Goal: Task Accomplishment & Management: Use online tool/utility

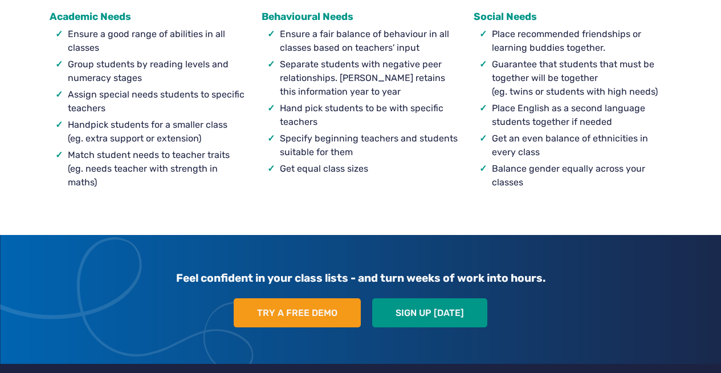
scroll to position [1131, 0]
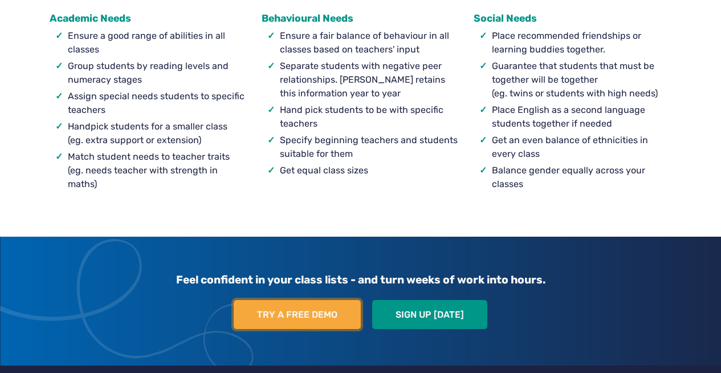
click at [313, 316] on link "Try a free demo" at bounding box center [297, 315] width 127 height 30
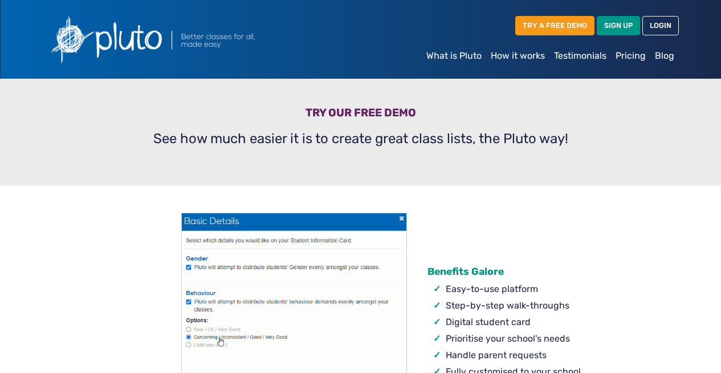
click at [626, 50] on link "Pricing" at bounding box center [630, 55] width 39 height 23
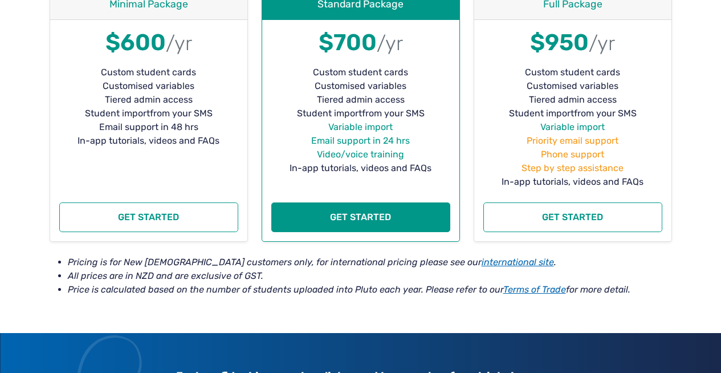
scroll to position [311, 0]
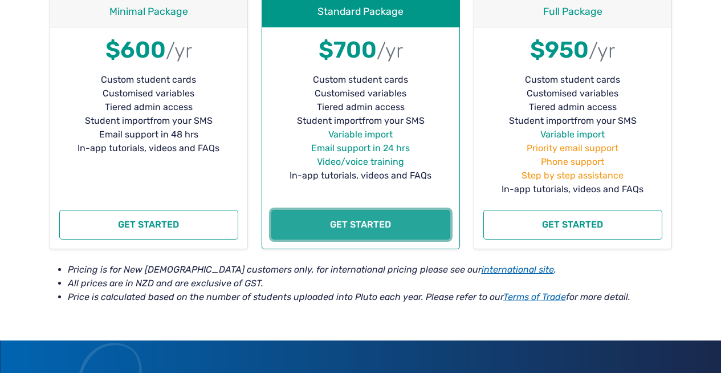
click at [370, 229] on button "Get started" at bounding box center [360, 225] width 179 height 30
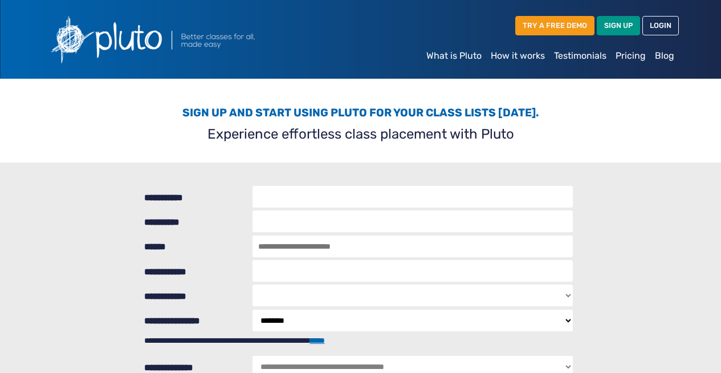
select select "********"
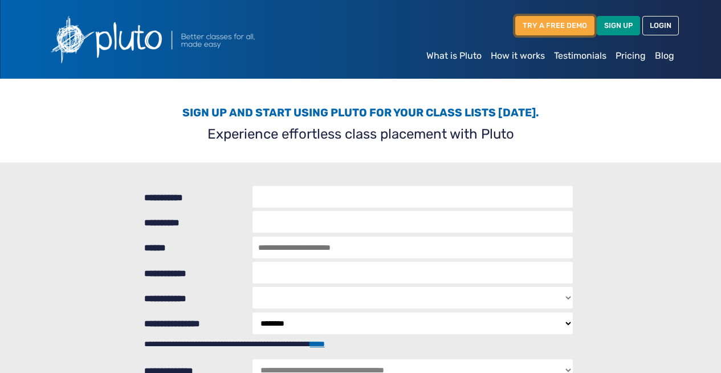
click at [549, 26] on link "TRY A FREE DEMO" at bounding box center [554, 25] width 79 height 19
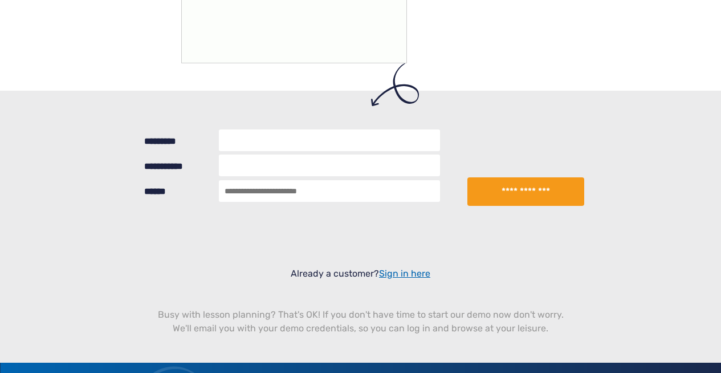
scroll to position [391, 0]
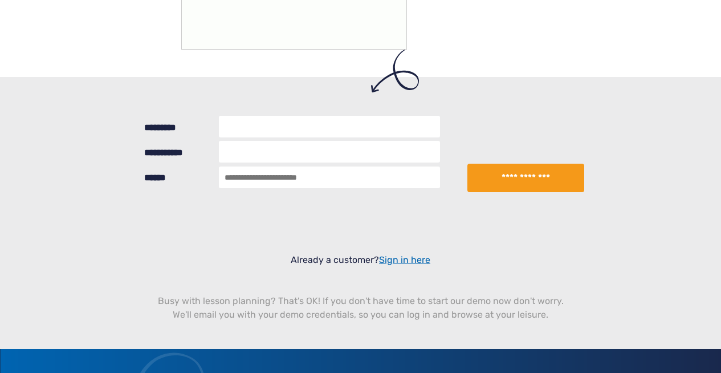
click at [273, 128] on input "*********" at bounding box center [329, 127] width 221 height 22
type input "**********"
click at [278, 154] on input "**********" at bounding box center [329, 152] width 221 height 22
type input "**********"
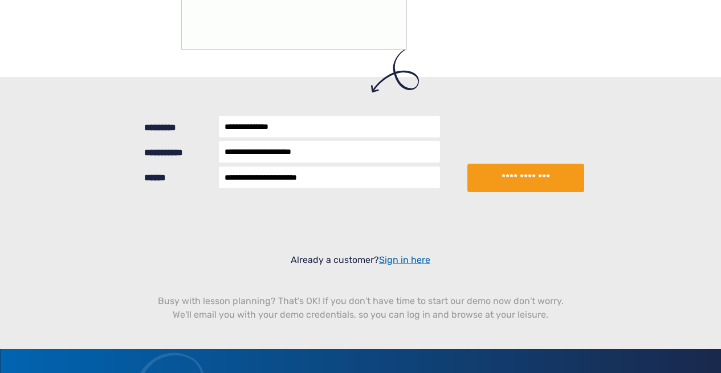
click at [521, 179] on button "**********" at bounding box center [526, 178] width 116 height 29
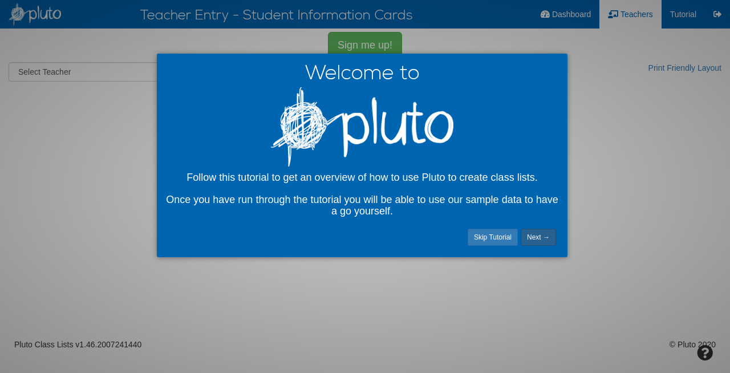
click at [535, 238] on link "Next →" at bounding box center [538, 237] width 35 height 17
select select "number:22589"
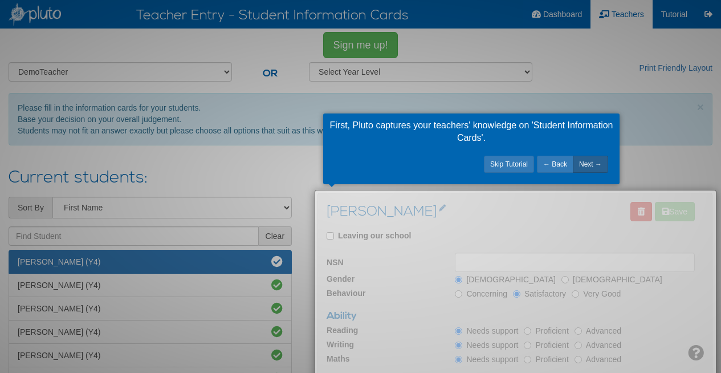
click at [583, 168] on link "Next →" at bounding box center [590, 164] width 35 height 17
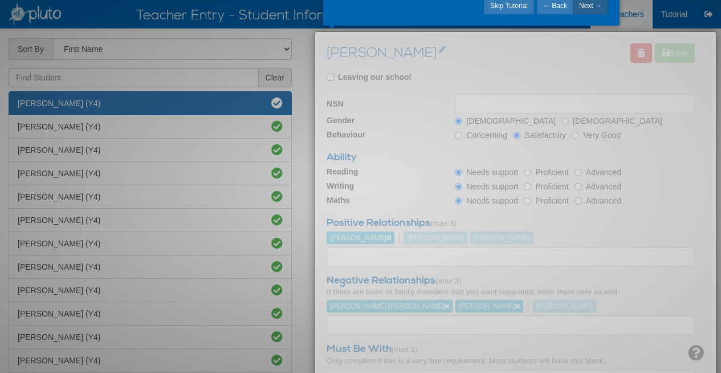
scroll to position [79, 0]
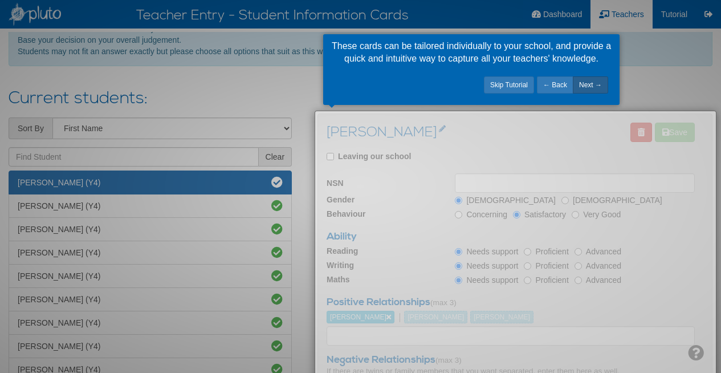
click at [591, 88] on link "Next →" at bounding box center [590, 84] width 35 height 17
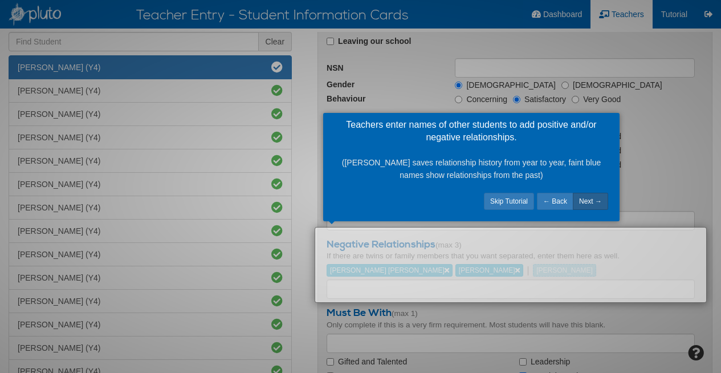
click at [590, 201] on link "Next →" at bounding box center [590, 201] width 35 height 17
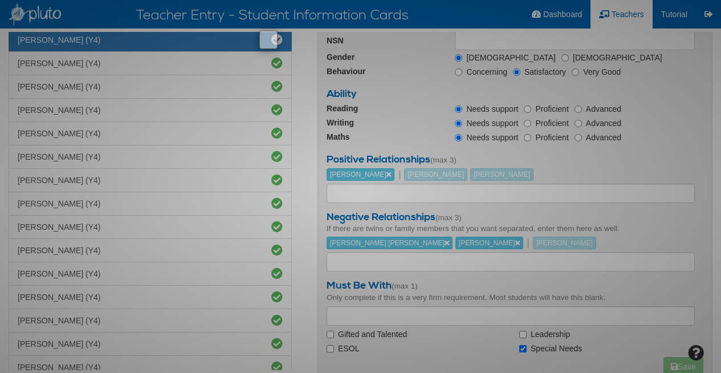
scroll to position [218, 0]
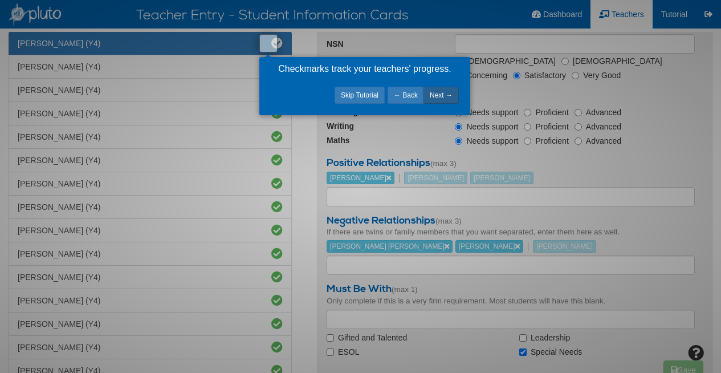
click at [441, 95] on link "Next →" at bounding box center [441, 95] width 35 height 17
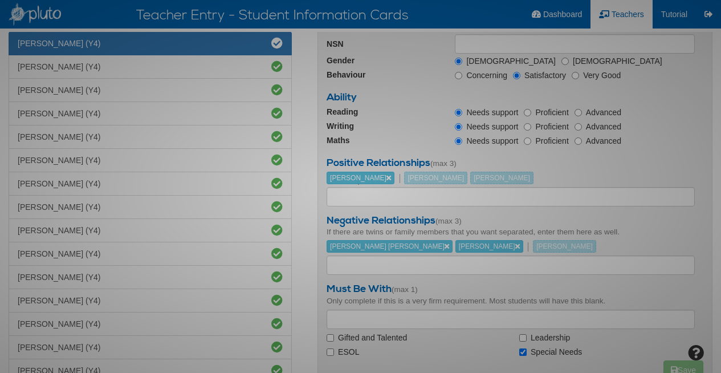
scroll to position [108, 0]
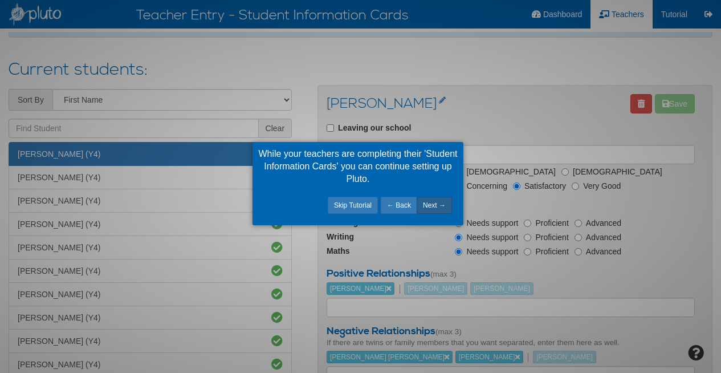
click at [434, 204] on link "Next →" at bounding box center [434, 205] width 35 height 17
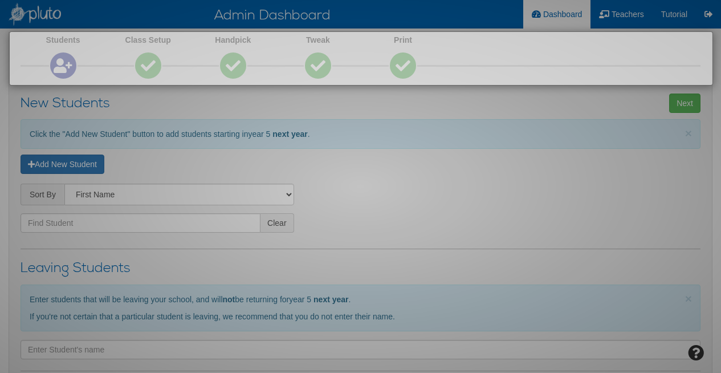
click at [433, 210] on div at bounding box center [360, 186] width 721 height 373
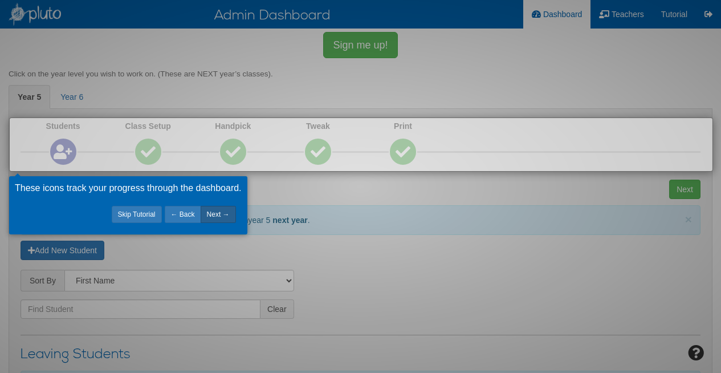
click at [225, 217] on link "Next →" at bounding box center [218, 214] width 35 height 17
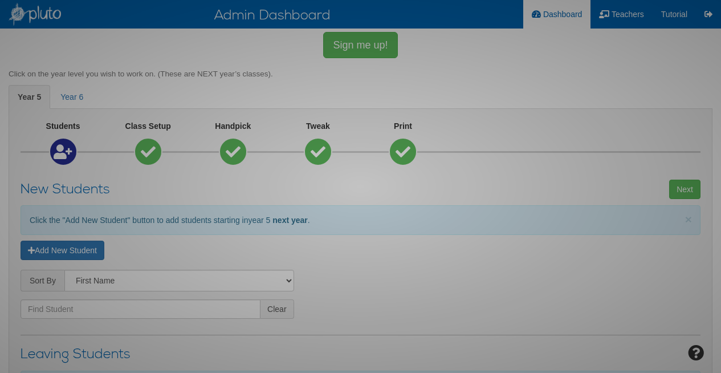
scroll to position [602, 0]
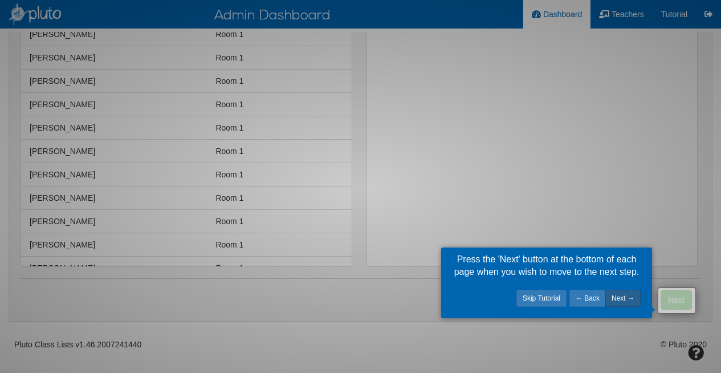
click at [618, 297] on link "Next →" at bounding box center [623, 298] width 35 height 17
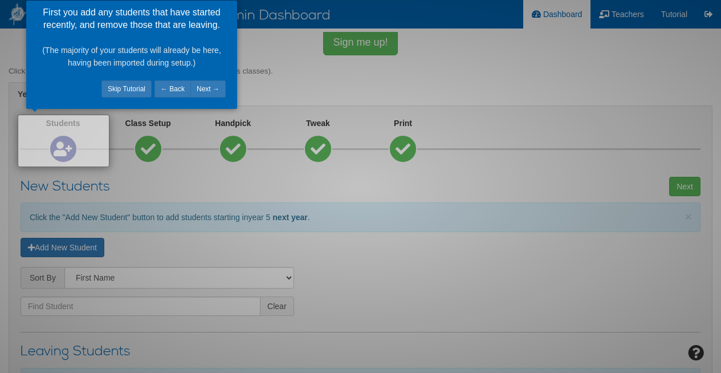
scroll to position [0, 0]
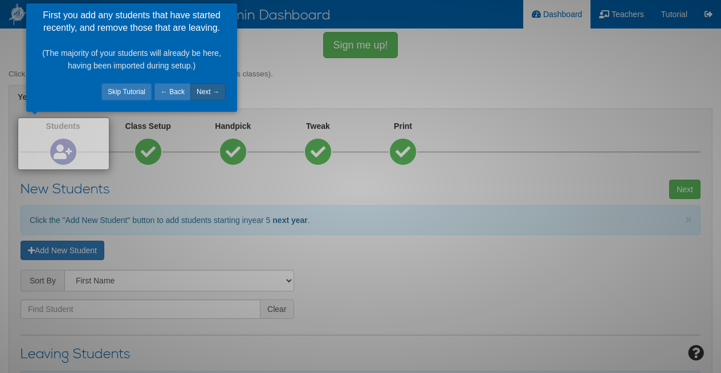
click at [212, 91] on link "Next →" at bounding box center [207, 91] width 35 height 17
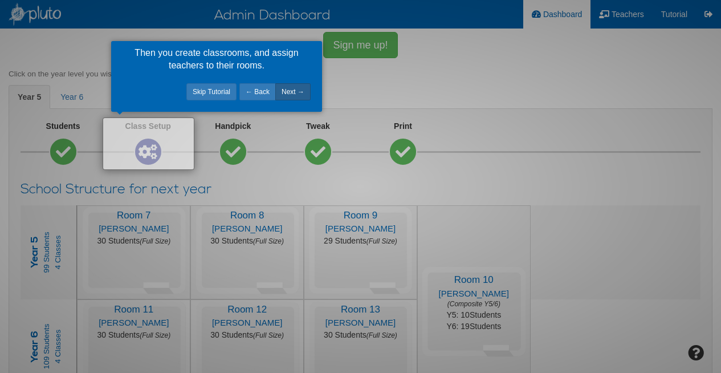
click at [298, 86] on link "Next →" at bounding box center [292, 91] width 35 height 17
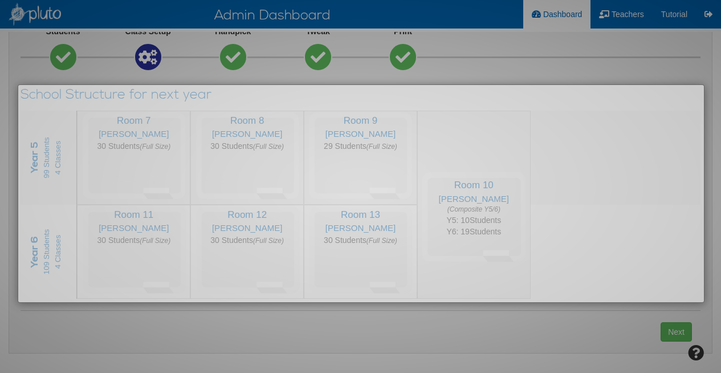
scroll to position [68, 0]
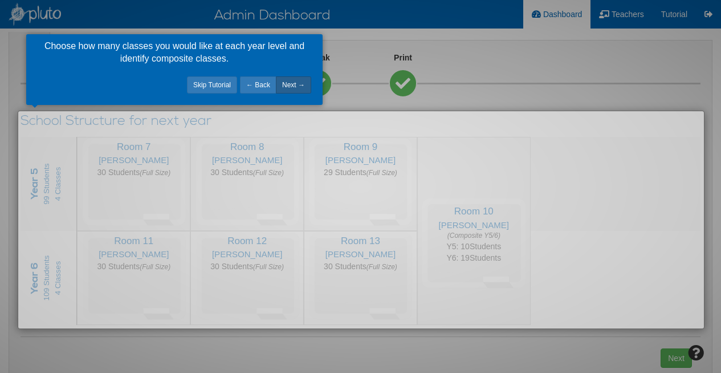
click at [298, 86] on link "Next →" at bounding box center [293, 84] width 35 height 17
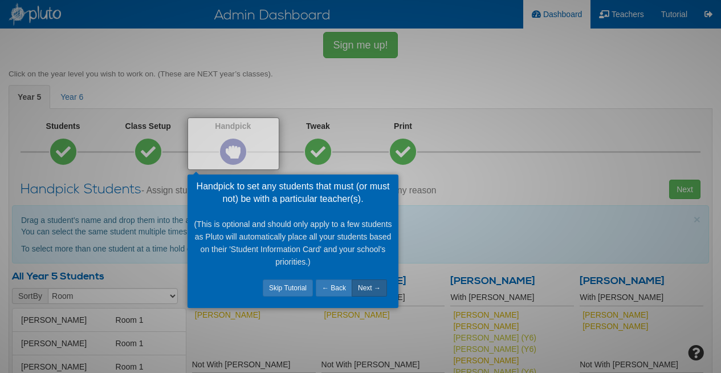
click at [369, 290] on link "Next →" at bounding box center [369, 287] width 35 height 17
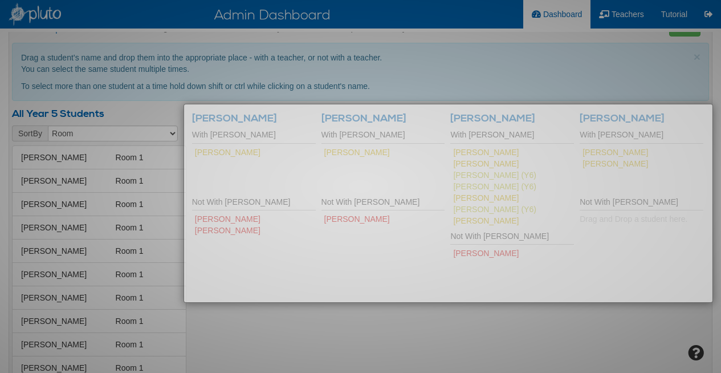
scroll to position [156, 0]
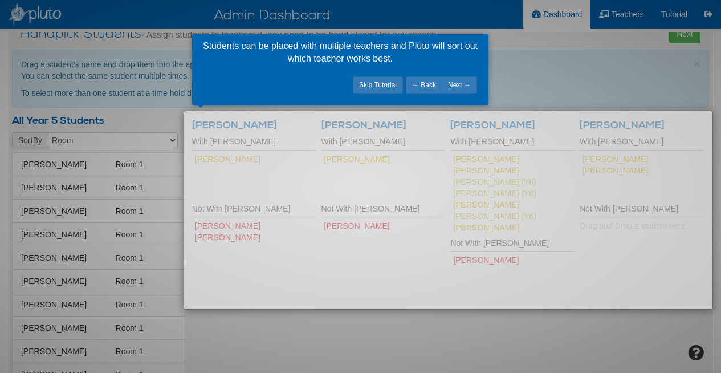
click at [529, 95] on div at bounding box center [360, 186] width 721 height 373
click at [455, 84] on link "Next →" at bounding box center [459, 84] width 35 height 17
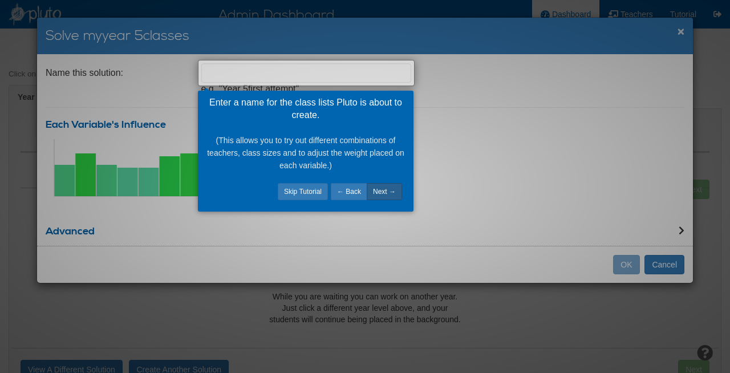
click at [393, 196] on link "Next →" at bounding box center [384, 191] width 35 height 17
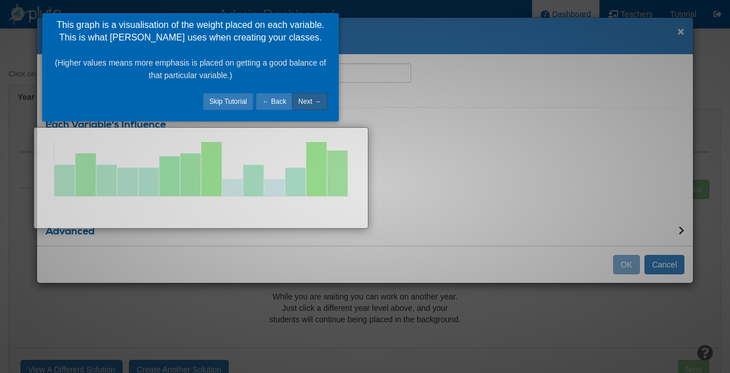
click at [309, 103] on link "Next →" at bounding box center [309, 101] width 35 height 17
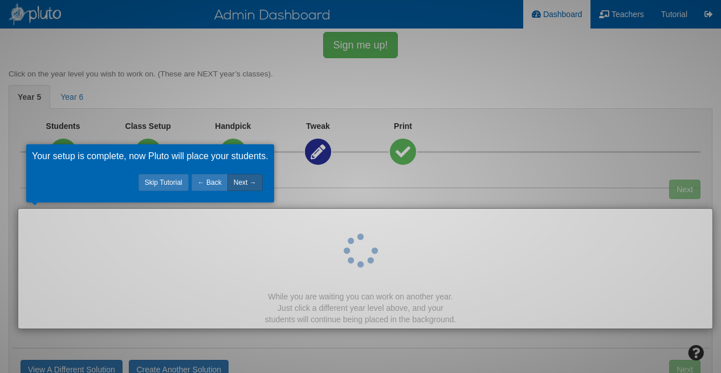
click at [254, 182] on link "Next →" at bounding box center [245, 182] width 35 height 17
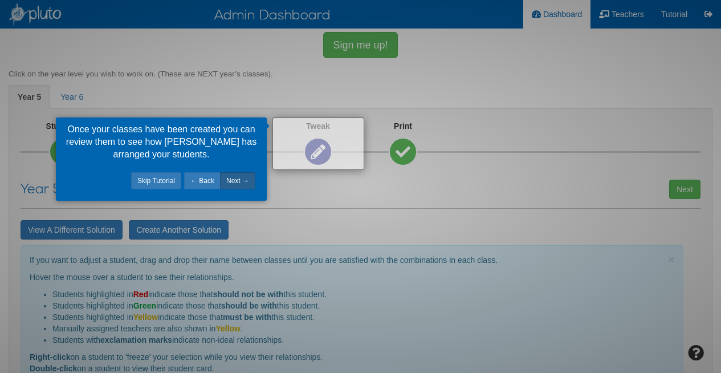
click at [250, 182] on link "Next →" at bounding box center [237, 180] width 35 height 17
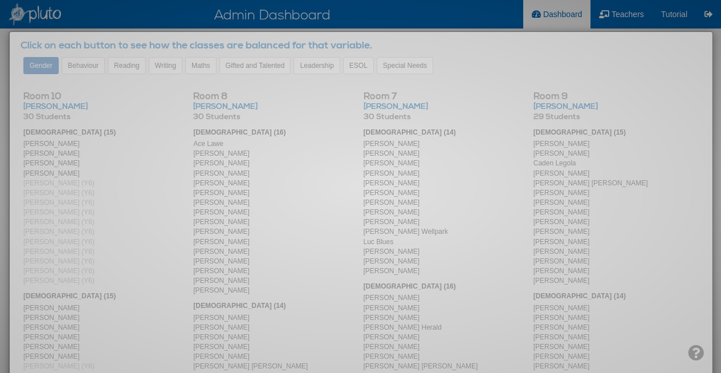
scroll to position [364, 0]
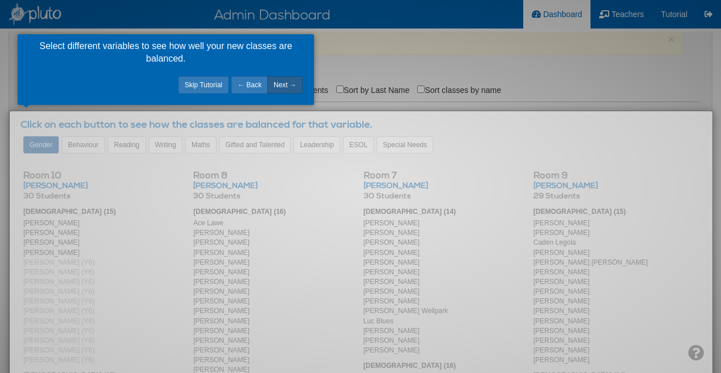
click at [280, 83] on link "Next →" at bounding box center [284, 84] width 35 height 17
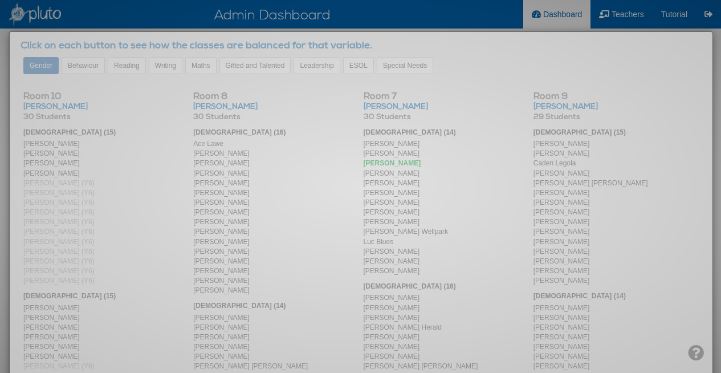
scroll to position [351, 0]
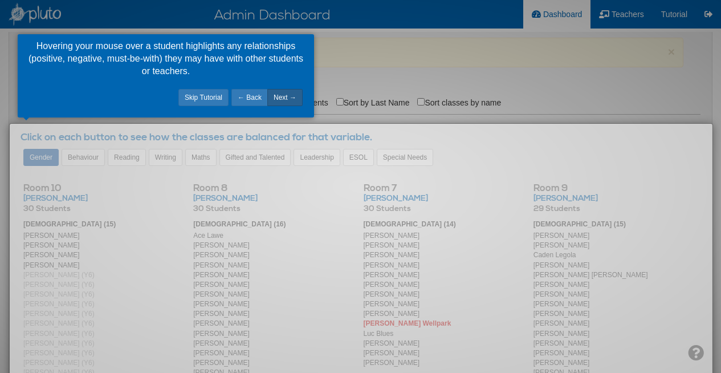
click at [289, 96] on link "Next →" at bounding box center [284, 97] width 35 height 17
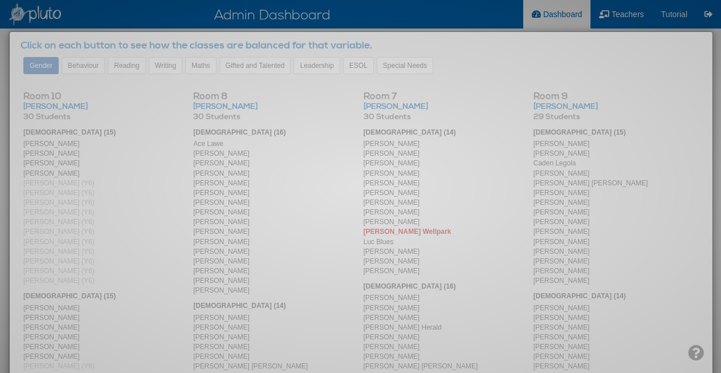
scroll to position [326, 0]
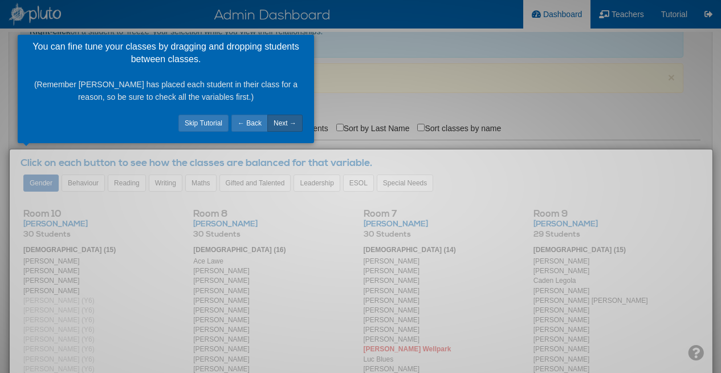
click at [291, 123] on link "Next →" at bounding box center [284, 123] width 35 height 17
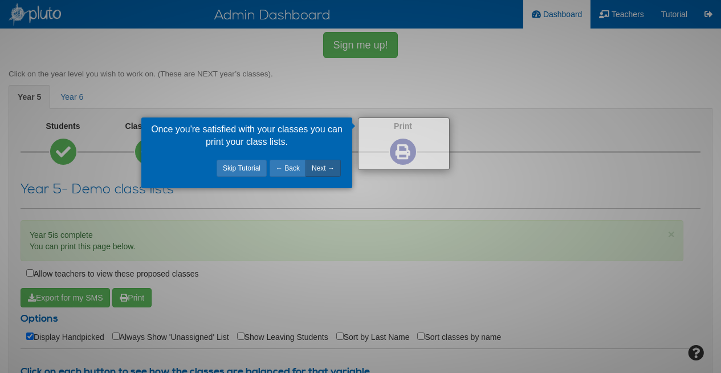
click at [330, 167] on link "Next →" at bounding box center [323, 168] width 35 height 17
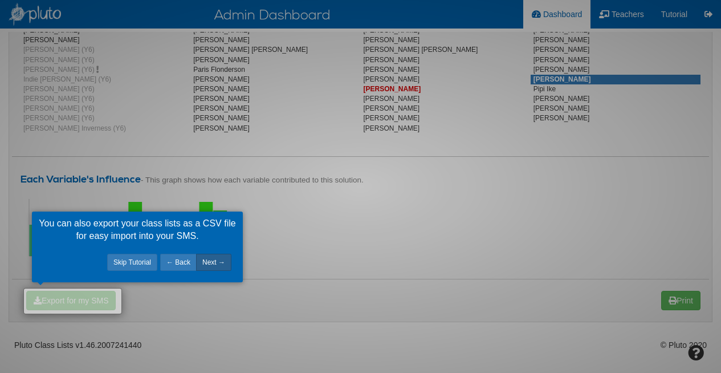
click at [225, 266] on link "Next →" at bounding box center [213, 262] width 35 height 17
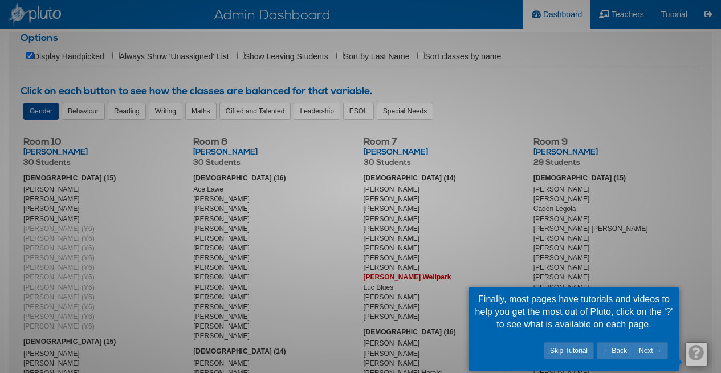
scroll to position [290, 0]
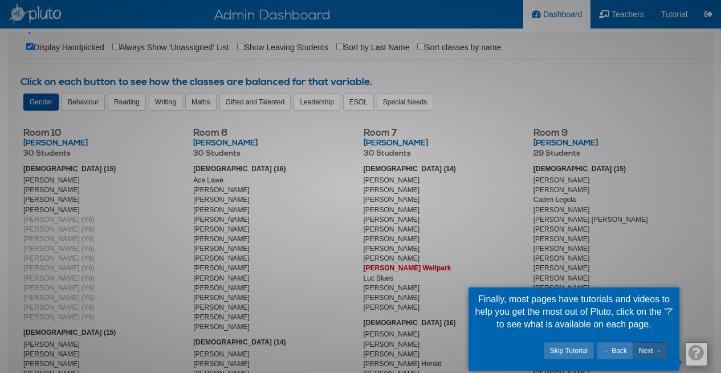
click at [651, 350] on link "Next →" at bounding box center [650, 350] width 35 height 17
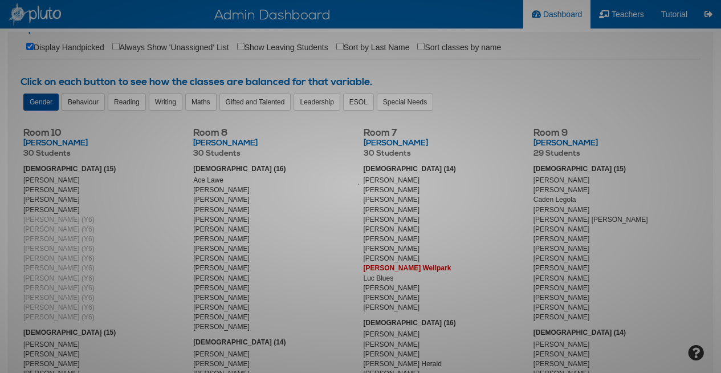
scroll to position [101, 0]
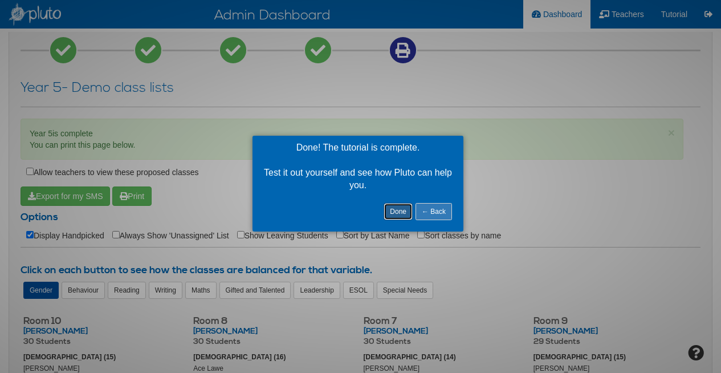
click at [397, 215] on link "Done" at bounding box center [398, 211] width 29 height 17
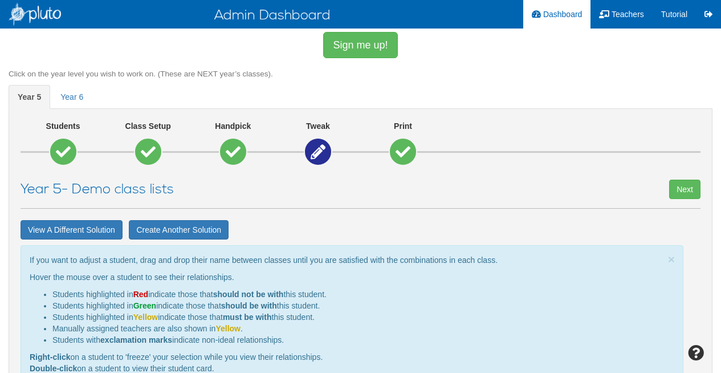
click at [502, 69] on h4 "Click on the year level you wish to work on. (These are NEXT year’s classes)." at bounding box center [361, 73] width 704 height 11
click at [75, 96] on span "year 6" at bounding box center [71, 96] width 23 height 9
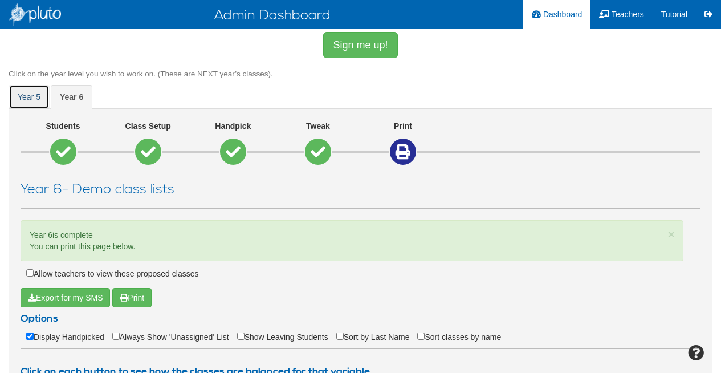
click at [30, 100] on span "year 5" at bounding box center [29, 96] width 23 height 9
click at [57, 152] on icon at bounding box center [63, 151] width 15 height 15
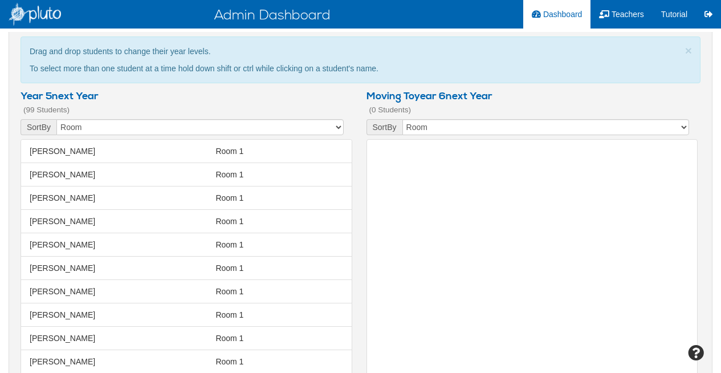
scroll to position [467, 0]
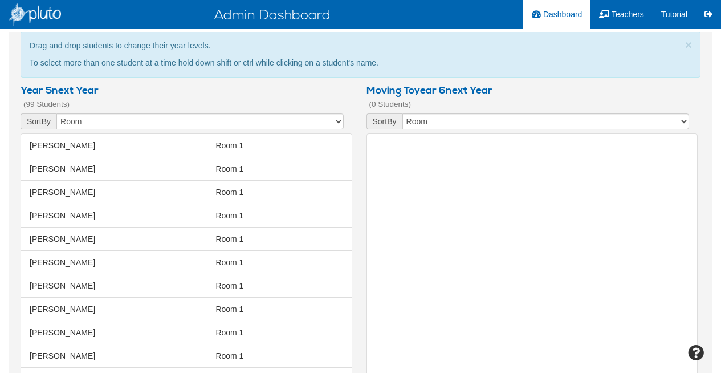
click at [87, 148] on span "[PERSON_NAME] [PERSON_NAME]" at bounding box center [120, 145] width 186 height 11
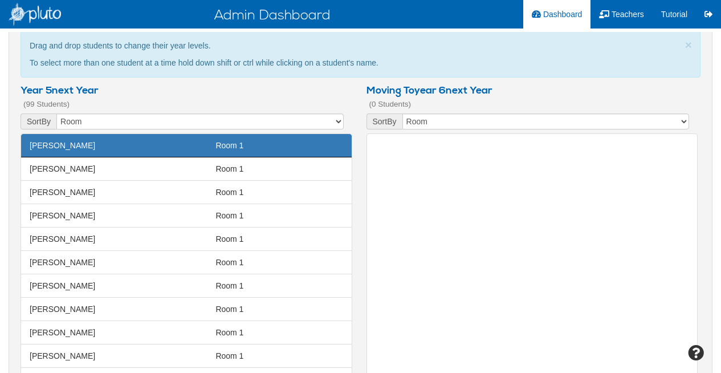
click at [88, 168] on span "Hills, [PERSON_NAME][GEOGRAPHIC_DATA][PERSON_NAME]" at bounding box center [120, 168] width 186 height 11
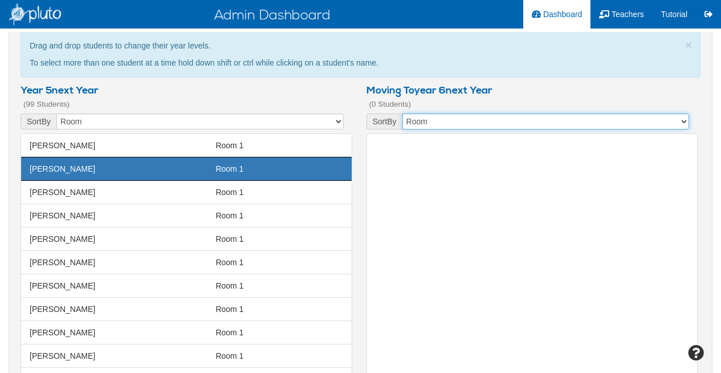
click at [480, 123] on select "First Name Last Name room Age" at bounding box center [546, 121] width 287 height 16
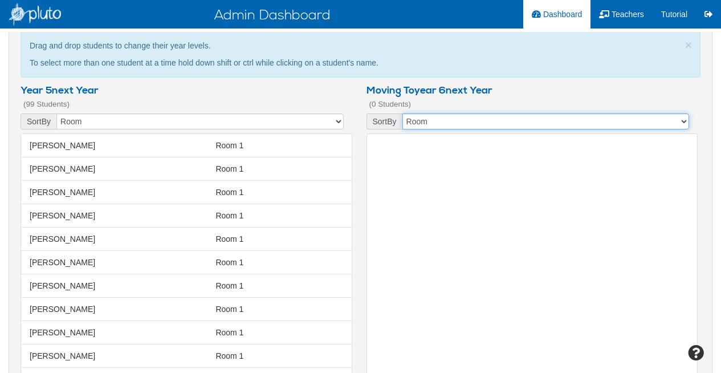
click at [403, 113] on select "First Name Last Name room Age" at bounding box center [546, 121] width 287 height 16
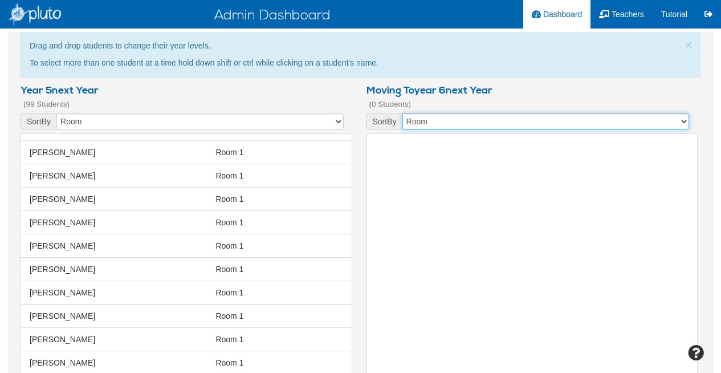
scroll to position [231, 0]
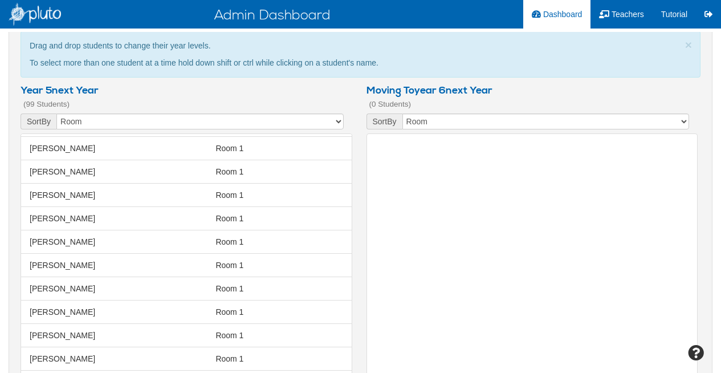
click at [158, 170] on span "[PERSON_NAME], [PERSON_NAME]" at bounding box center [120, 171] width 186 height 11
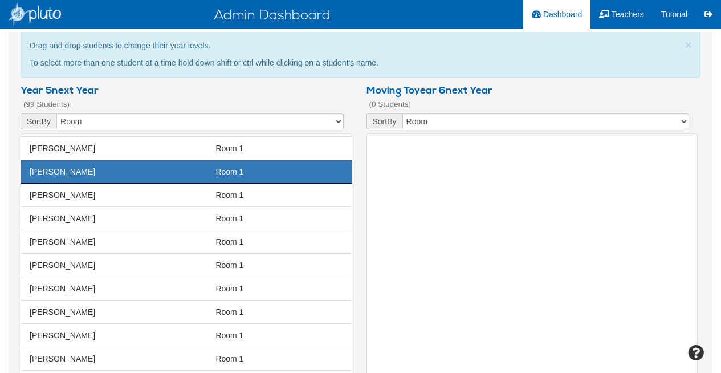
click at [159, 220] on span "Gotstar, [PERSON_NAME] [PERSON_NAME] Gotstar" at bounding box center [120, 218] width 186 height 11
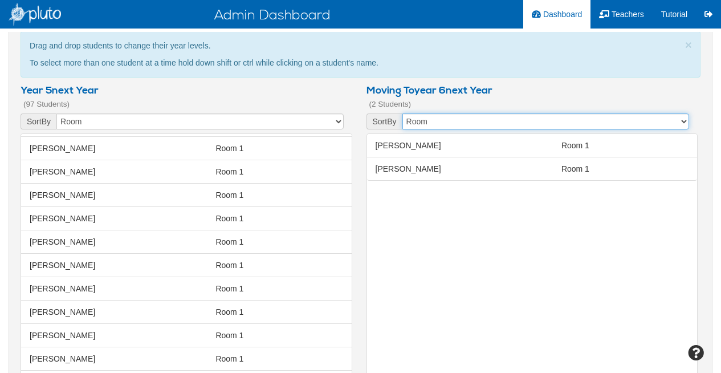
click at [437, 123] on select "First Name Last Name room Age" at bounding box center [546, 121] width 287 height 16
select select "object:7460"
click at [403, 113] on select "First Name Last Name room Age" at bounding box center [546, 121] width 287 height 16
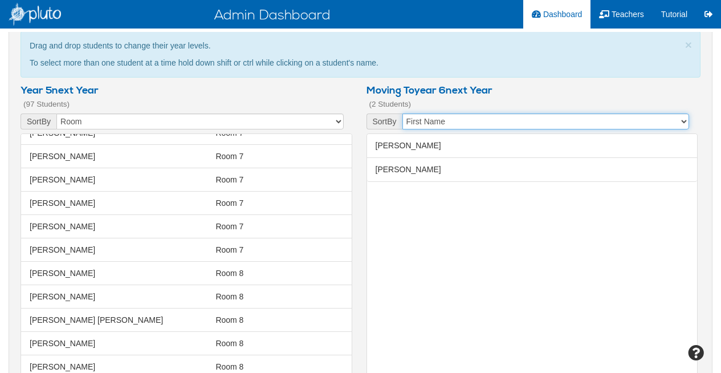
scroll to position [2001, 0]
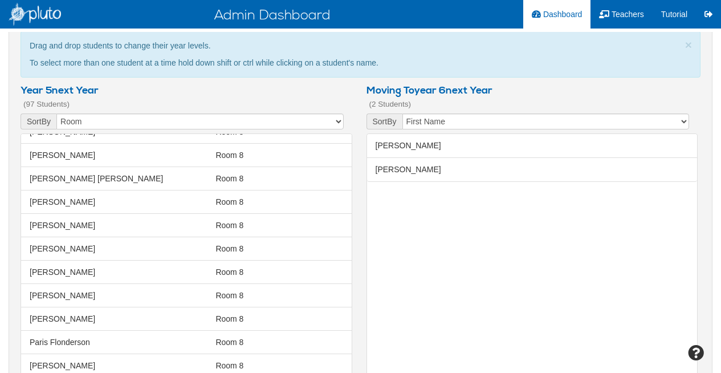
click at [174, 278] on li "[PERSON_NAME], [PERSON_NAME] Jole Room 8" at bounding box center [186, 272] width 331 height 24
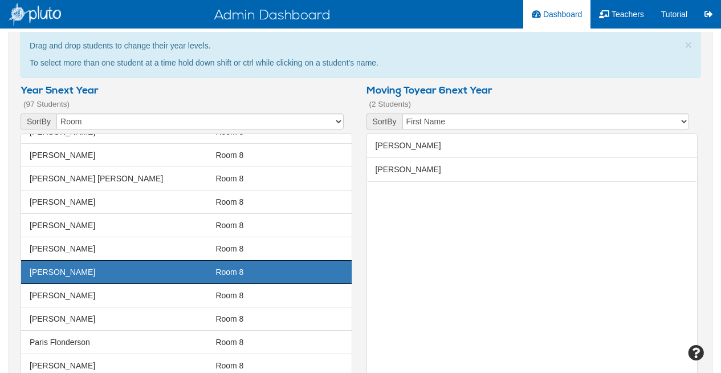
click at [175, 355] on li "[PERSON_NAME] [PERSON_NAME] Room 8" at bounding box center [186, 366] width 331 height 24
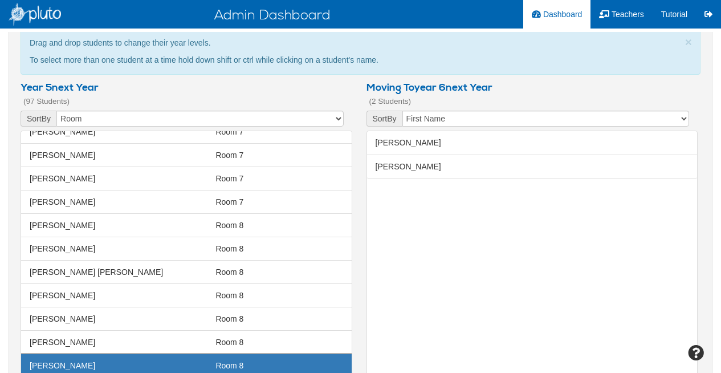
scroll to position [602, 0]
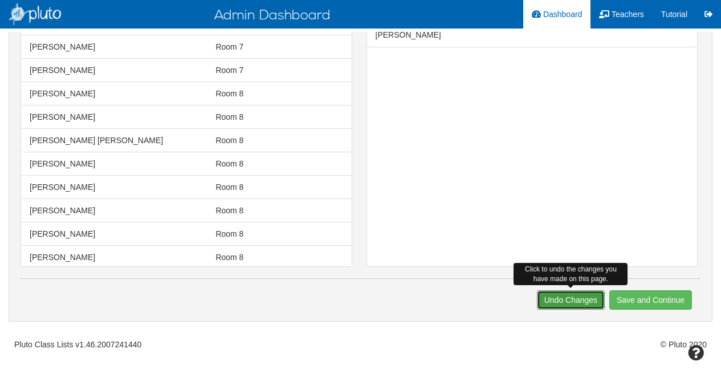
click at [559, 305] on button "Undo Changes" at bounding box center [571, 299] width 68 height 19
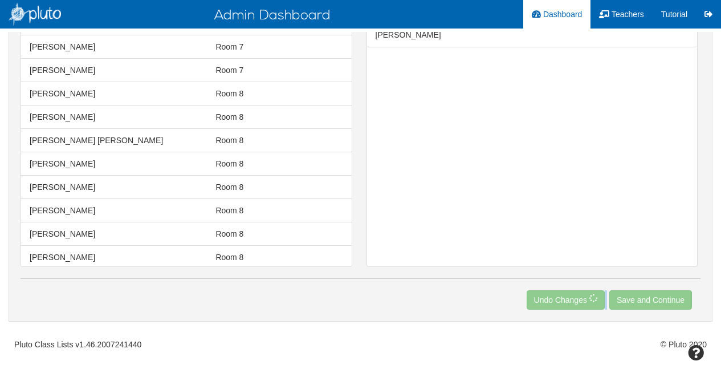
click at [559, 305] on div "Next Save and Continue Undo Changes" at bounding box center [361, 299] width 680 height 19
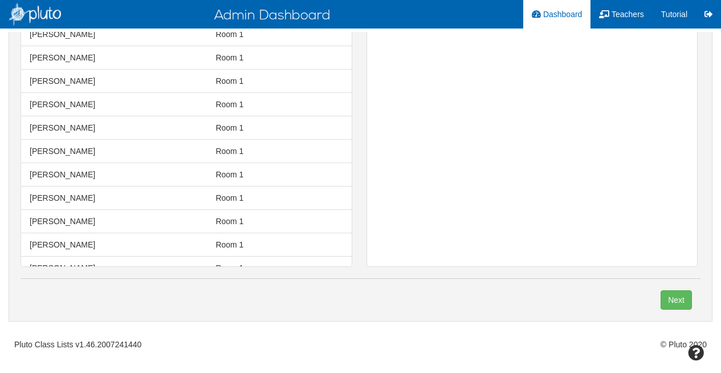
click at [557, 297] on div "Next Save and Continue Undo Changes" at bounding box center [361, 299] width 680 height 19
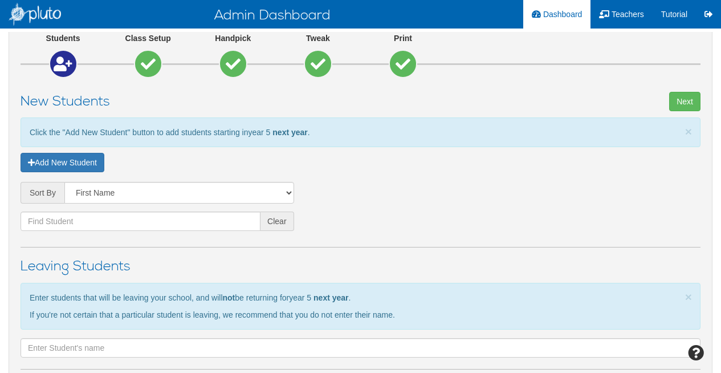
scroll to position [101, 0]
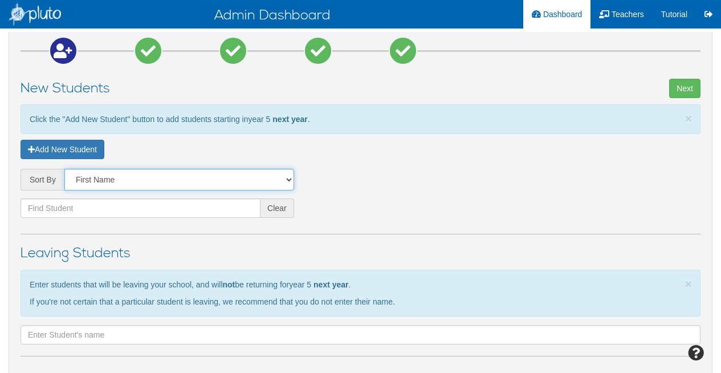
click at [148, 185] on select "First Name Last Name" at bounding box center [179, 180] width 230 height 22
click at [64, 169] on select "First Name Last Name" at bounding box center [179, 180] width 230 height 22
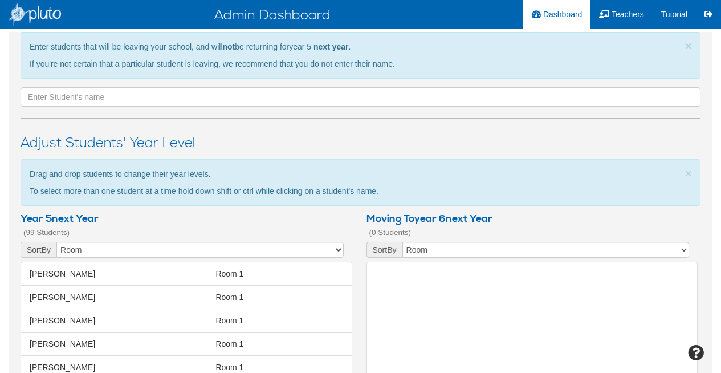
scroll to position [378, 0]
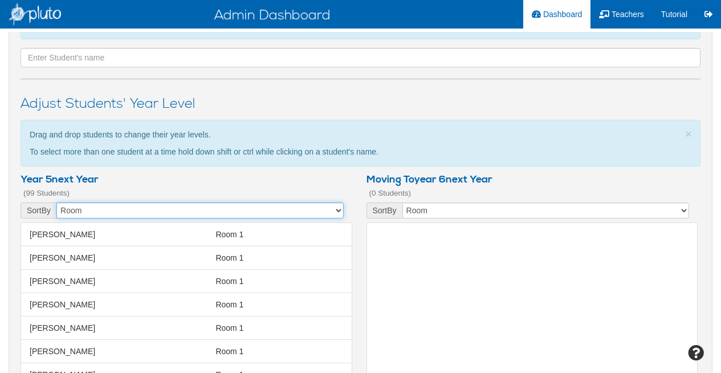
click at [149, 209] on select "First Name Last Name room Age" at bounding box center [199, 210] width 287 height 16
click at [56, 202] on select "First Name Last Name room Age" at bounding box center [199, 210] width 287 height 16
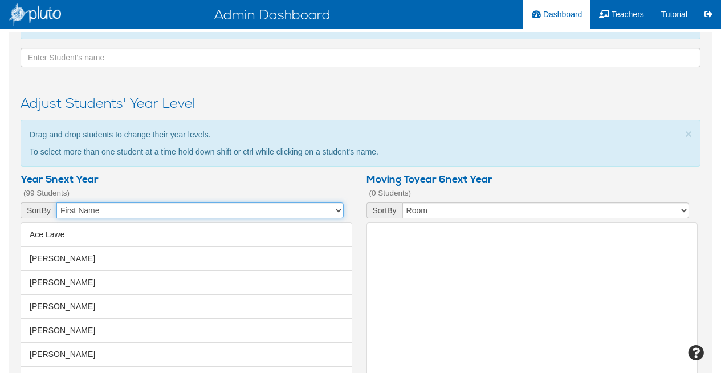
click at [135, 205] on select "First Name Last Name room Age" at bounding box center [199, 210] width 287 height 16
select select "object:8946"
click at [56, 202] on select "First Name Last Name room Age" at bounding box center [199, 210] width 287 height 16
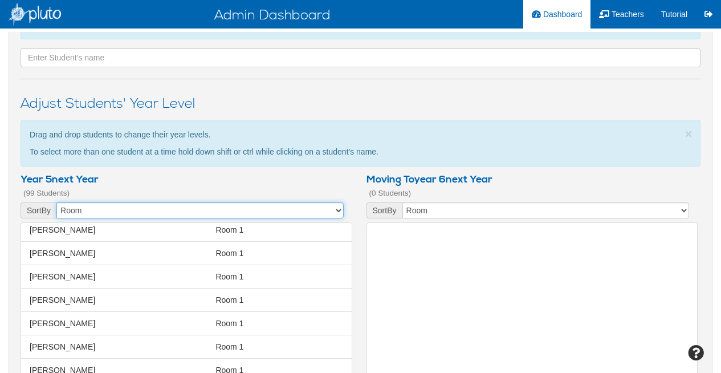
scroll to position [0, 0]
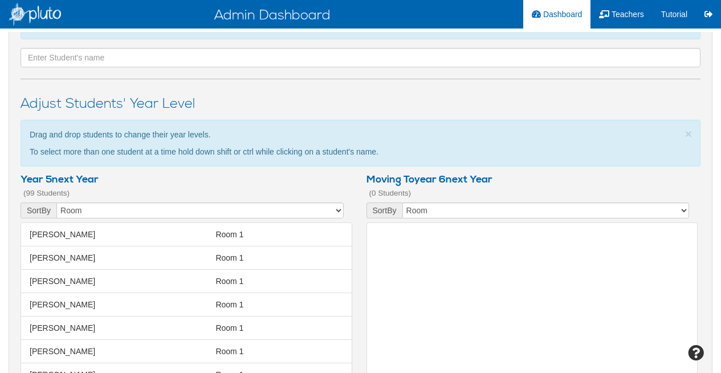
click at [533, 197] on h4 "(0 Students)" at bounding box center [533, 192] width 332 height 11
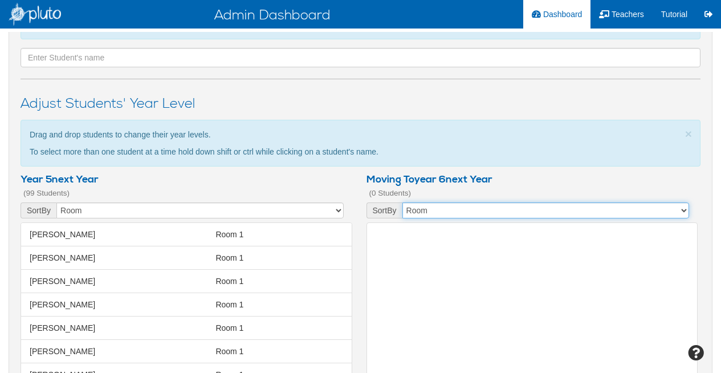
click at [513, 209] on select "First Name Last Name room Age" at bounding box center [546, 210] width 287 height 16
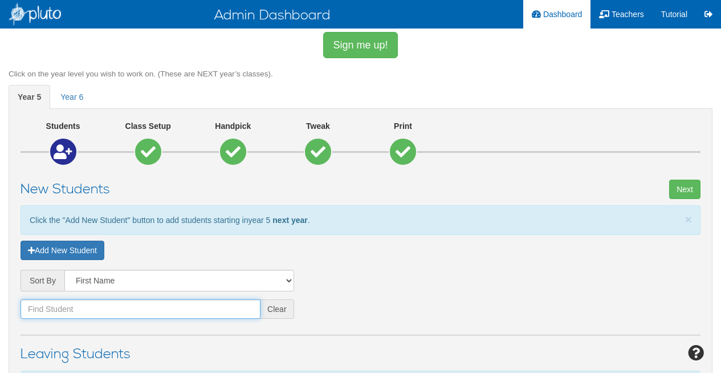
click at [117, 310] on input "text" at bounding box center [141, 308] width 240 height 19
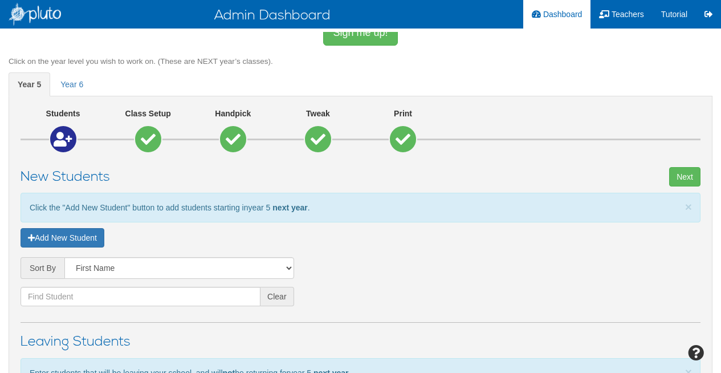
click at [159, 138] on div at bounding box center [148, 139] width 29 height 29
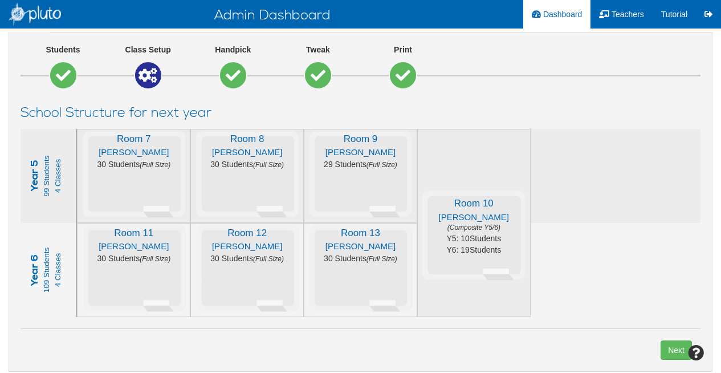
scroll to position [77, 0]
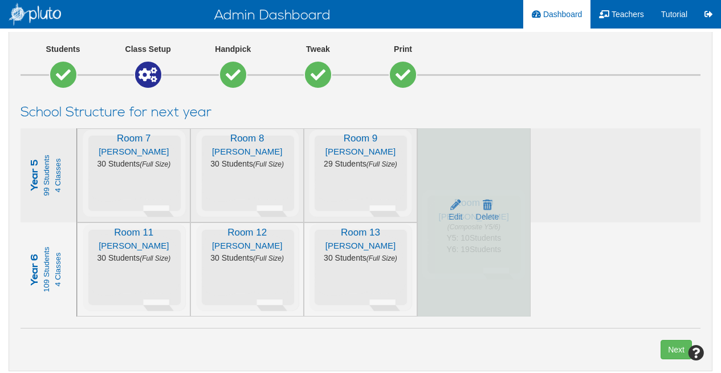
click at [490, 253] on div "Edit Delete" at bounding box center [474, 269] width 112 height 94
click at [454, 213] on link "Edit" at bounding box center [456, 211] width 14 height 23
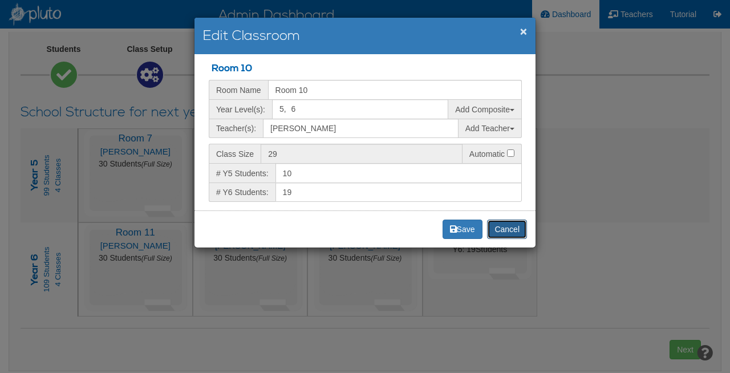
click at [507, 233] on span "Cancel" at bounding box center [506, 229] width 25 height 9
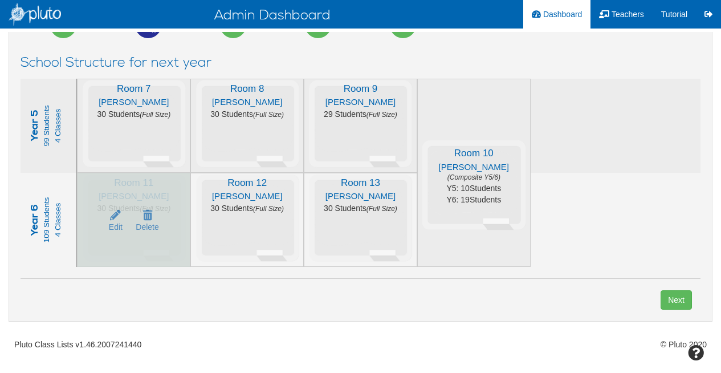
scroll to position [0, 0]
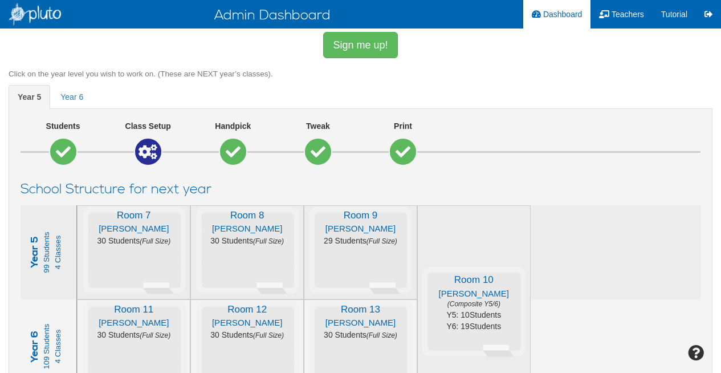
click at [63, 152] on icon at bounding box center [63, 151] width 15 height 15
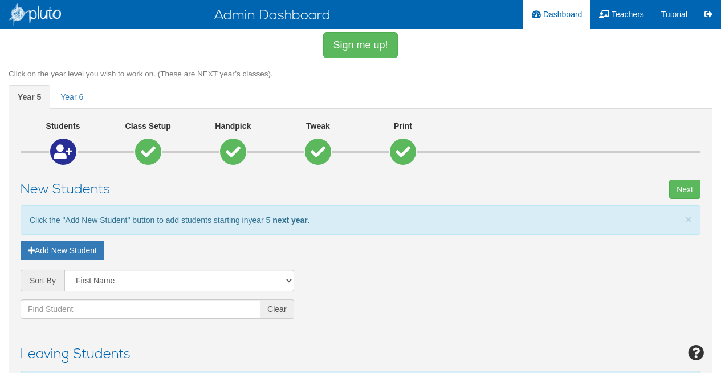
click at [242, 148] on div at bounding box center [233, 151] width 29 height 29
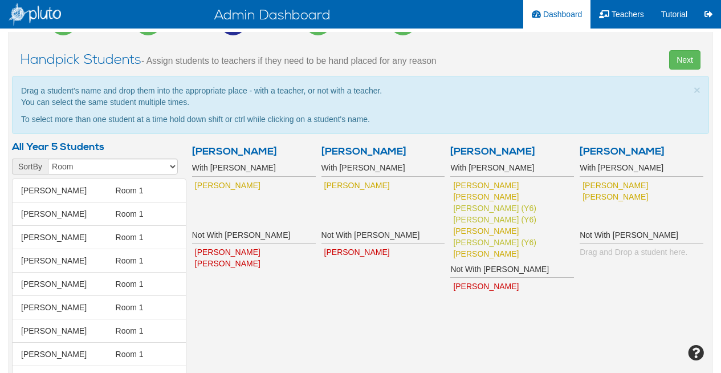
scroll to position [138, 0]
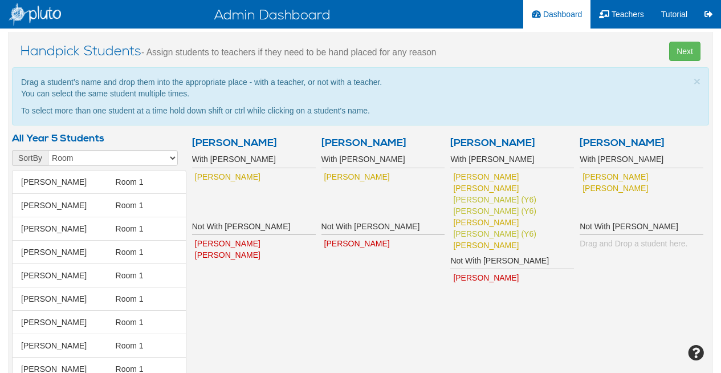
click at [116, 191] on li "[PERSON_NAME] [PERSON_NAME] Room 1" at bounding box center [99, 182] width 174 height 24
drag, startPoint x: 485, startPoint y: 212, endPoint x: 360, endPoint y: 194, distance: 125.5
click at [360, 131] on div "[PERSON_NAME] With [PERSON_NAME] [PERSON_NAME] Not With [PERSON_NAME] [PERSON_N…" at bounding box center [447, 131] width 523 height 0
click at [523, 245] on div "[PERSON_NAME]" at bounding box center [504, 244] width 103 height 11
drag, startPoint x: 588, startPoint y: 188, endPoint x: 622, endPoint y: 249, distance: 70.0
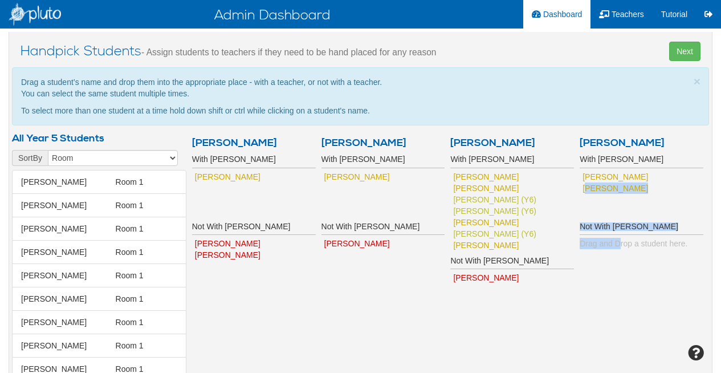
click at [622, 249] on div "With [PERSON_NAME] [PERSON_NAME] [PERSON_NAME] Not With [PERSON_NAME] Drag and …" at bounding box center [642, 222] width 124 height 134
click at [622, 249] on div "Drag and Drop a student here." at bounding box center [642, 243] width 124 height 11
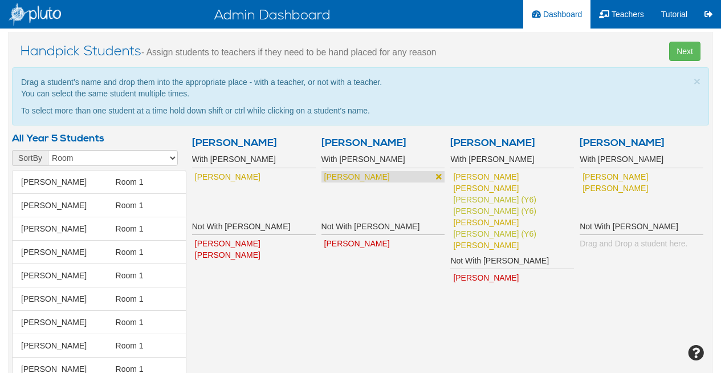
drag, startPoint x: 332, startPoint y: 176, endPoint x: 360, endPoint y: 176, distance: 28.5
click at [338, 174] on div "[PERSON_NAME]" at bounding box center [375, 176] width 103 height 11
drag, startPoint x: 360, startPoint y: 173, endPoint x: 271, endPoint y: 183, distance: 89.5
click at [271, 131] on div "[PERSON_NAME] With [PERSON_NAME] [PERSON_NAME] Not With [PERSON_NAME] [PERSON_N…" at bounding box center [447, 131] width 523 height 0
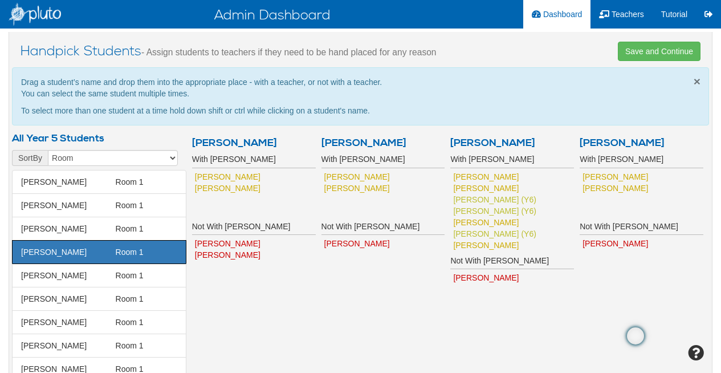
click at [696, 78] on span "×" at bounding box center [697, 81] width 7 height 13
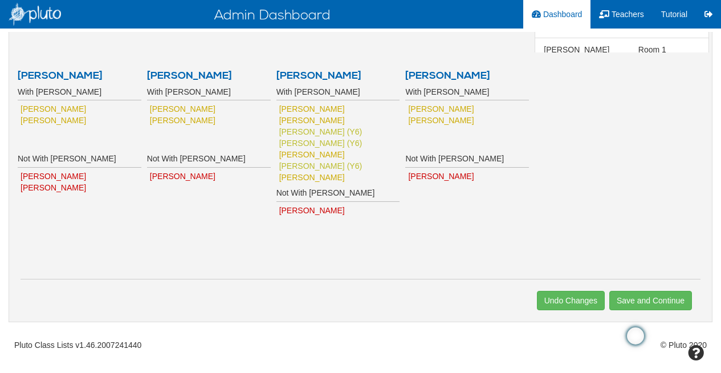
scroll to position [0, 0]
